Goal: Task Accomplishment & Management: Use online tool/utility

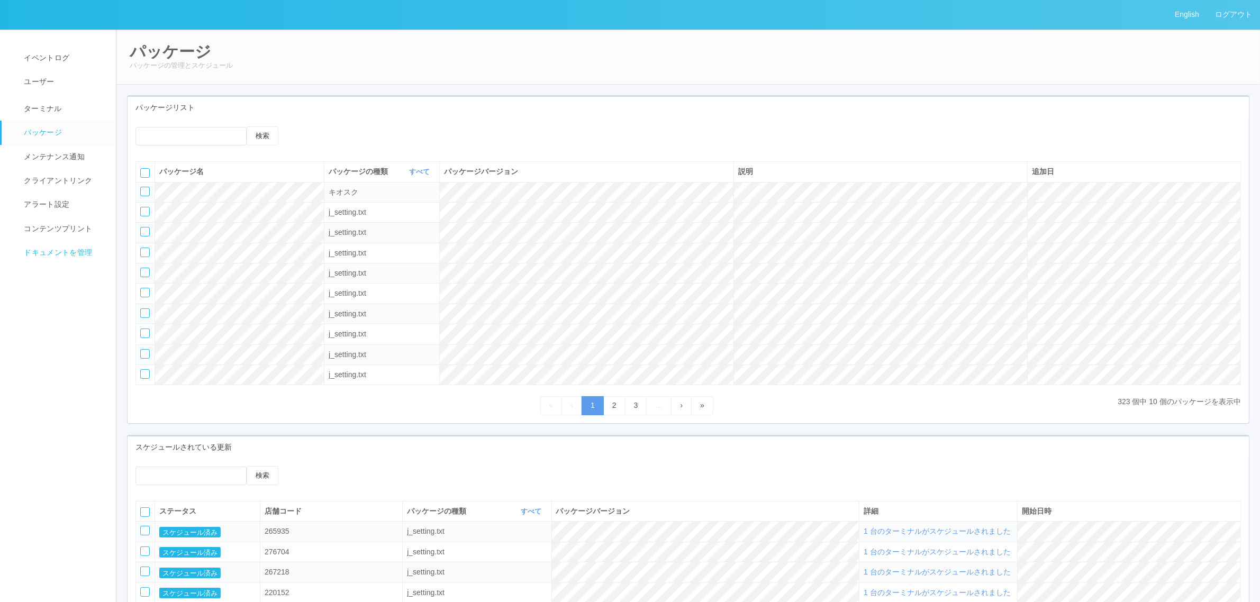
click at [76, 252] on span "ドキュメントを管理" at bounding box center [56, 252] width 71 height 8
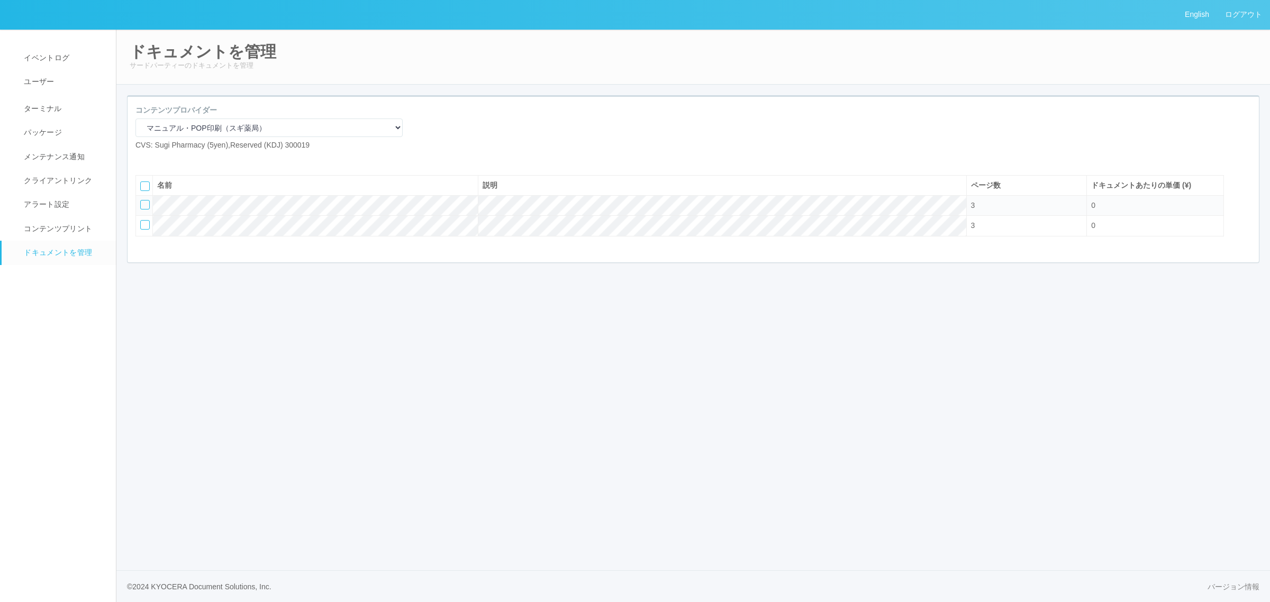
drag, startPoint x: 520, startPoint y: 364, endPoint x: 519, endPoint y: 353, distance: 11.2
click at [520, 364] on div "English ログアウト イベントログ ユーザー ターミナル パッケージ メンテナンス通知 クライアントリンク アラート設定 コンテンツプリント ドキュメン…" at bounding box center [635, 301] width 1270 height 602
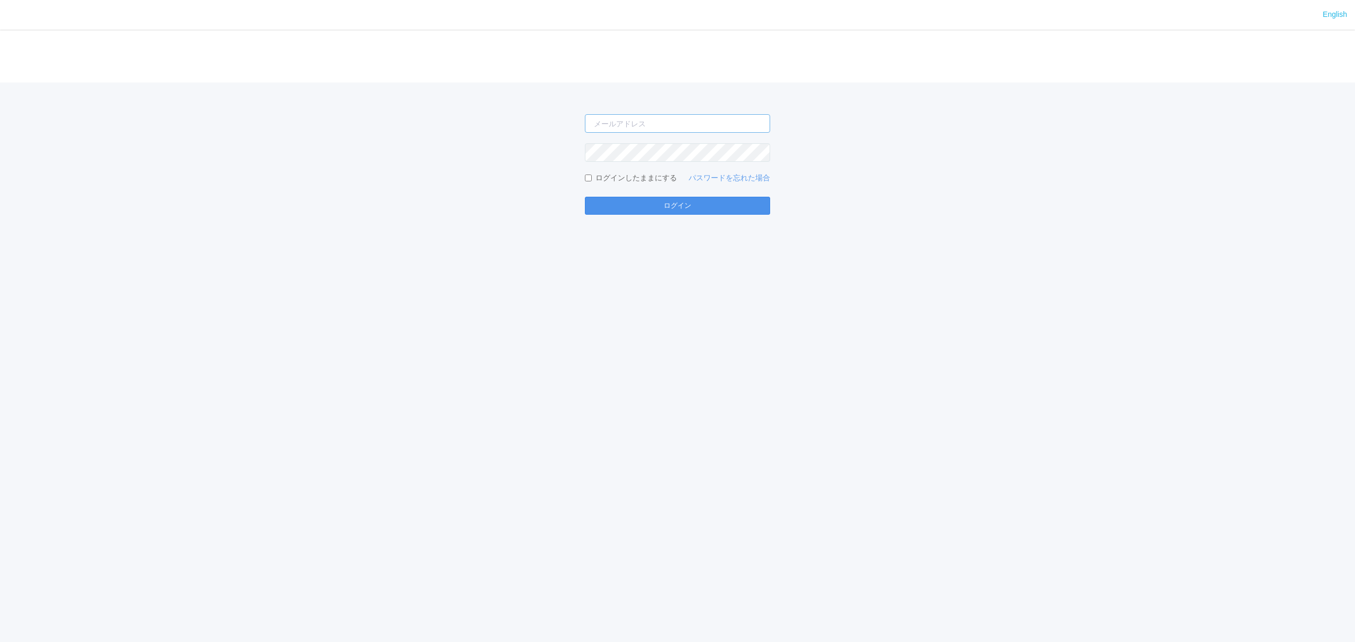
type input "atsushi.yoshida.z@dj.kyocera.com"
click at [604, 211] on button "ログイン" at bounding box center [677, 206] width 185 height 18
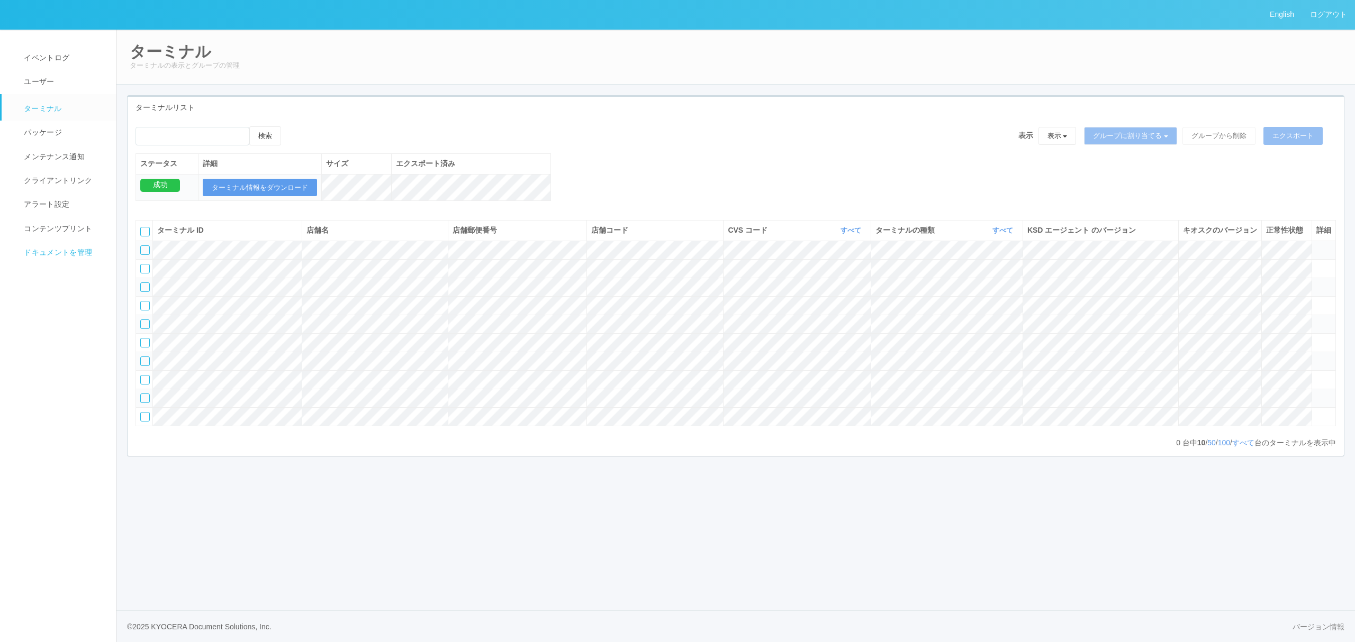
click at [55, 254] on span "ドキュメントを管理" at bounding box center [56, 252] width 71 height 8
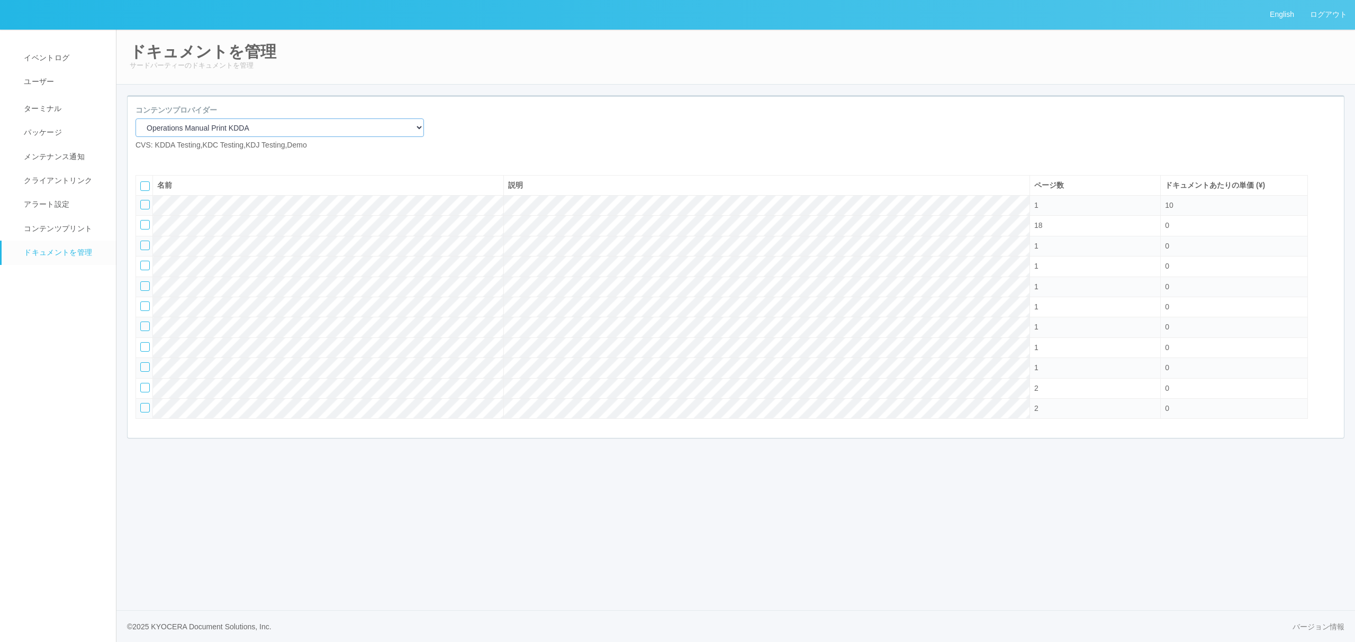
click at [275, 125] on select "Operations Manual Print KDDA OMPテストプリント Test Provider マニュアル・POP印刷（セコマ） マニュアル Op…" at bounding box center [279, 128] width 288 height 19
click at [523, 151] on div "コンテンツプロバイダー Operations Manual Print KDDA OMPテストプリント Test Provider マニュアル・POP印刷（セ…" at bounding box center [736, 132] width 1216 height 55
click at [77, 224] on span "コンテンツプリント" at bounding box center [56, 228] width 71 height 8
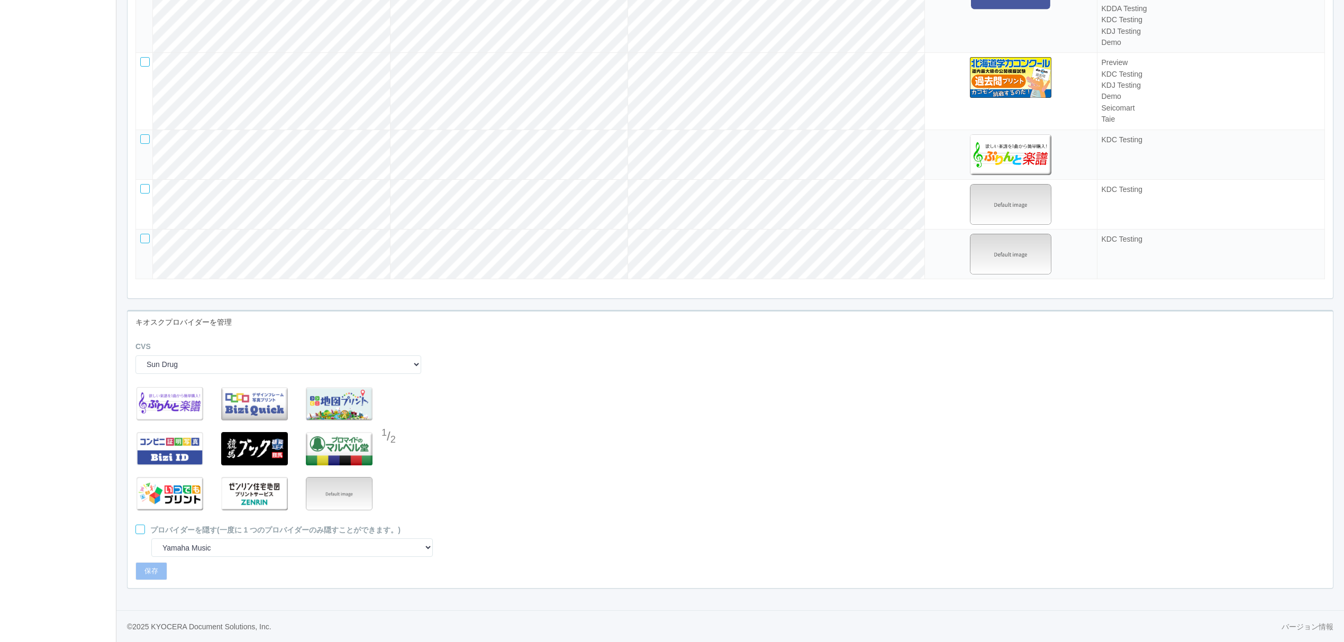
scroll to position [3219, 0]
click at [219, 369] on select "Sun Drug Daily Yamazaki Preview KDDA Testing KDC Testing KDJ Testing Demo Arcs …" at bounding box center [278, 365] width 286 height 19
select select "8"
click at [135, 356] on select "Sun Drug Daily Yamazaki Preview KDDA Testing KDC Testing KDJ Testing Demo Arcs …" at bounding box center [278, 365] width 286 height 19
select select "13"
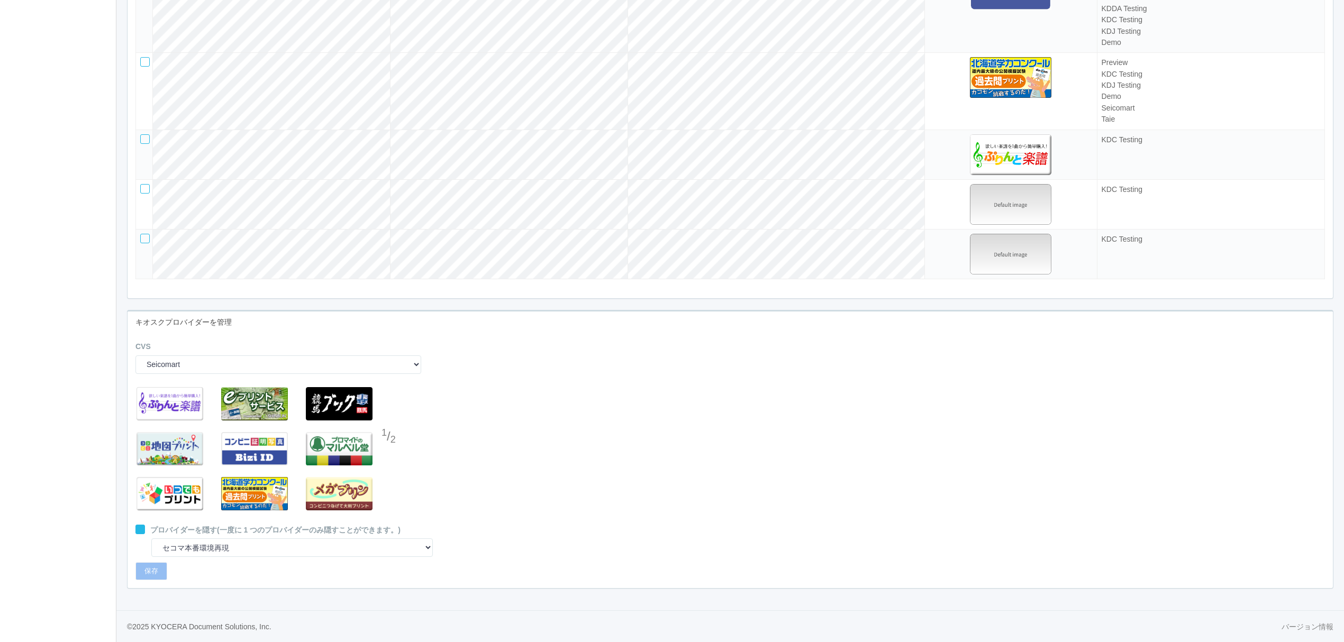
click at [388, 464] on div at bounding box center [390, 458] width 16 height 21
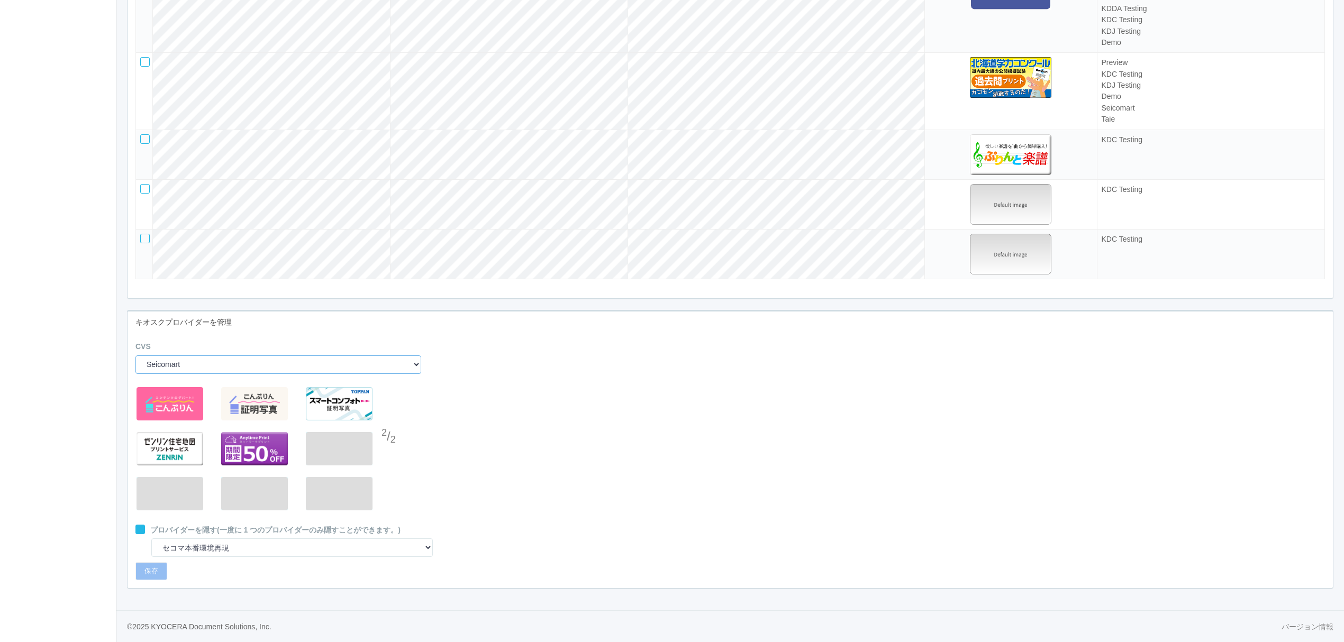
click at [320, 366] on select "Sun Drug Daily Yamazaki Preview KDDA Testing KDC Testing KDJ Testing Demo Arcs …" at bounding box center [278, 365] width 286 height 19
select select "0"
click at [135, 356] on select "Sun Drug Daily Yamazaki Preview KDDA Testing KDC Testing KDJ Testing Demo Arcs …" at bounding box center [278, 365] width 286 height 19
select select "0"
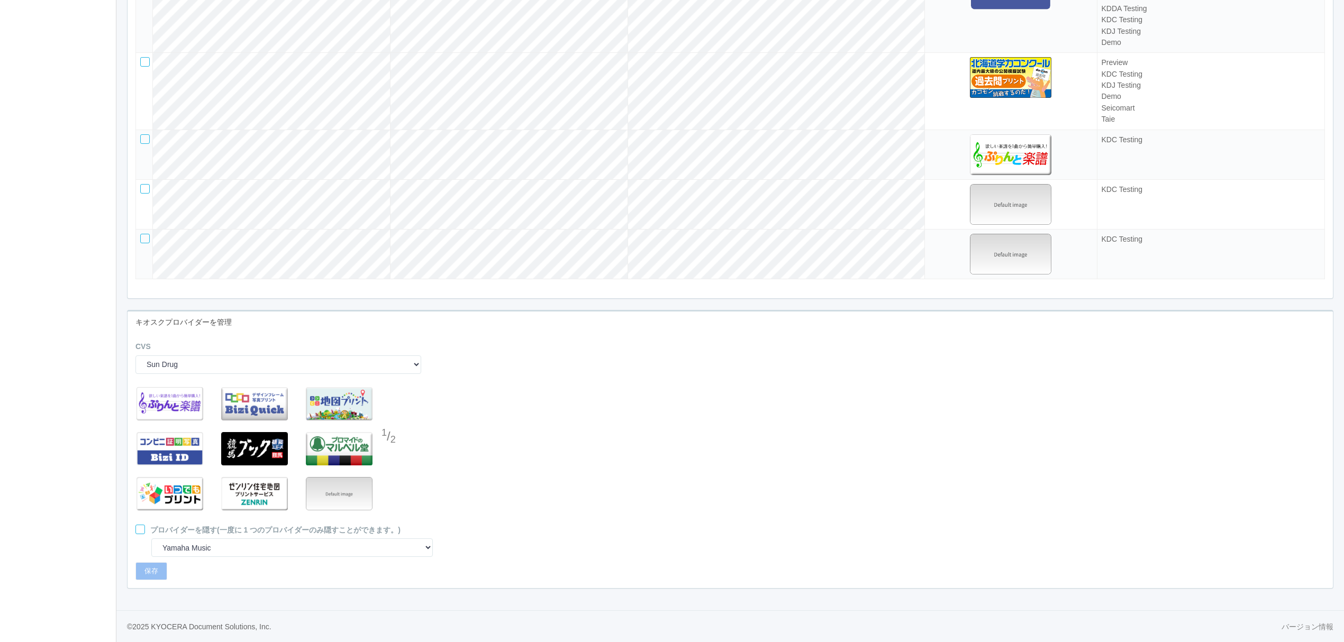
click at [392, 457] on div at bounding box center [390, 458] width 16 height 21
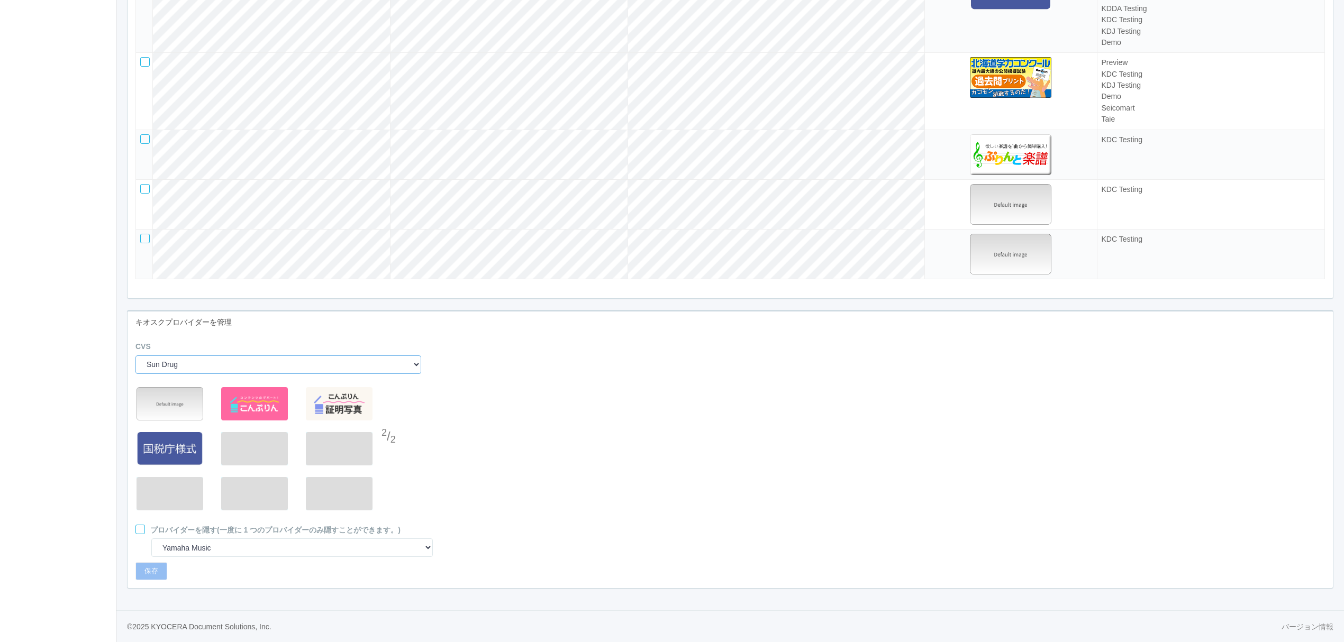
click at [388, 360] on select "Sun Drug Daily Yamazaki Preview KDDA Testing KDC Testing KDJ Testing Demo Arcs …" at bounding box center [278, 365] width 286 height 19
select select "8"
click at [135, 356] on select "Sun Drug Daily Yamazaki Preview KDDA Testing KDC Testing KDJ Testing Demo Arcs …" at bounding box center [278, 365] width 286 height 19
select select "13"
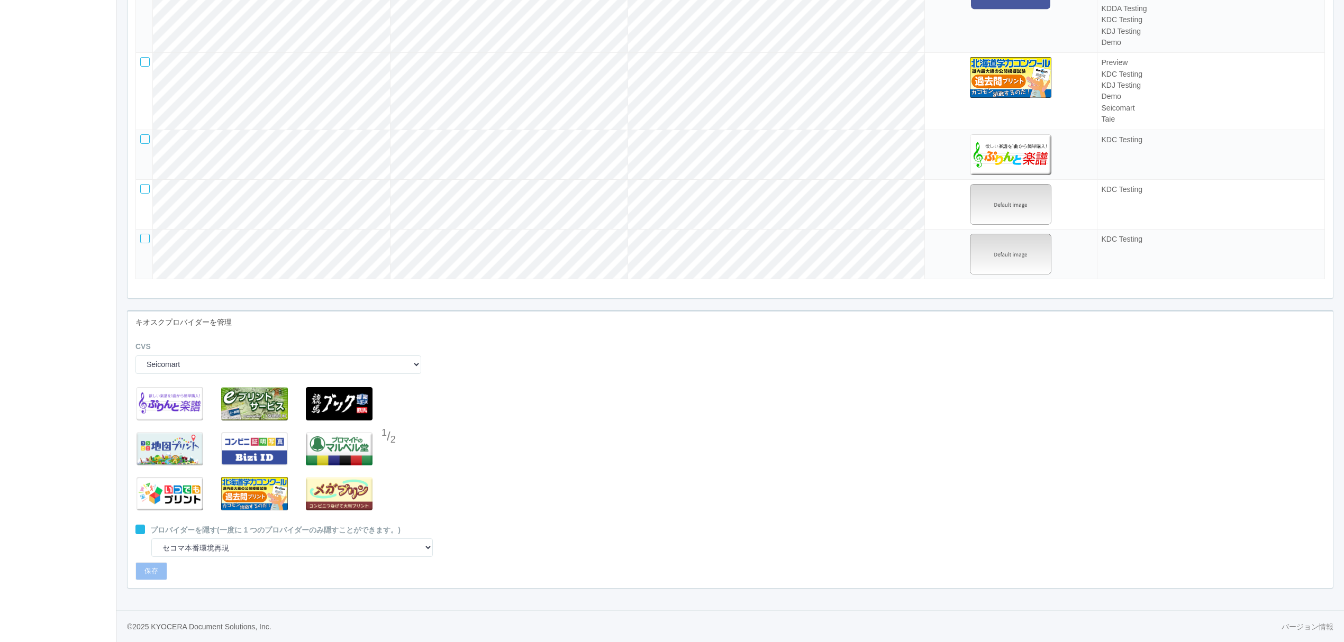
click at [389, 457] on div at bounding box center [390, 458] width 16 height 21
